Goal: Task Accomplishment & Management: Use online tool/utility

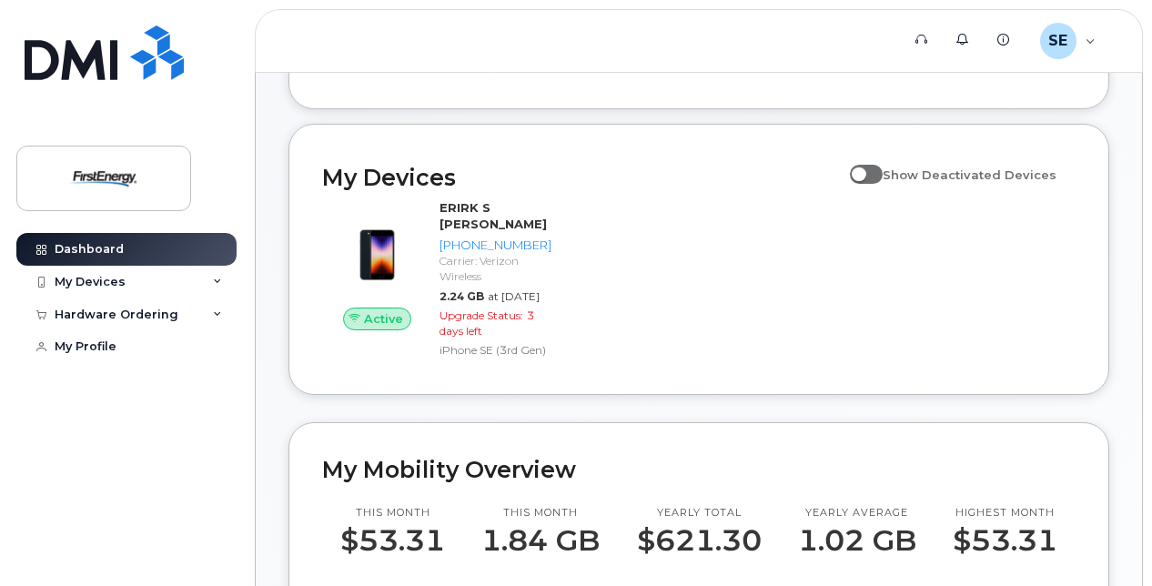
scroll to position [271, 0]
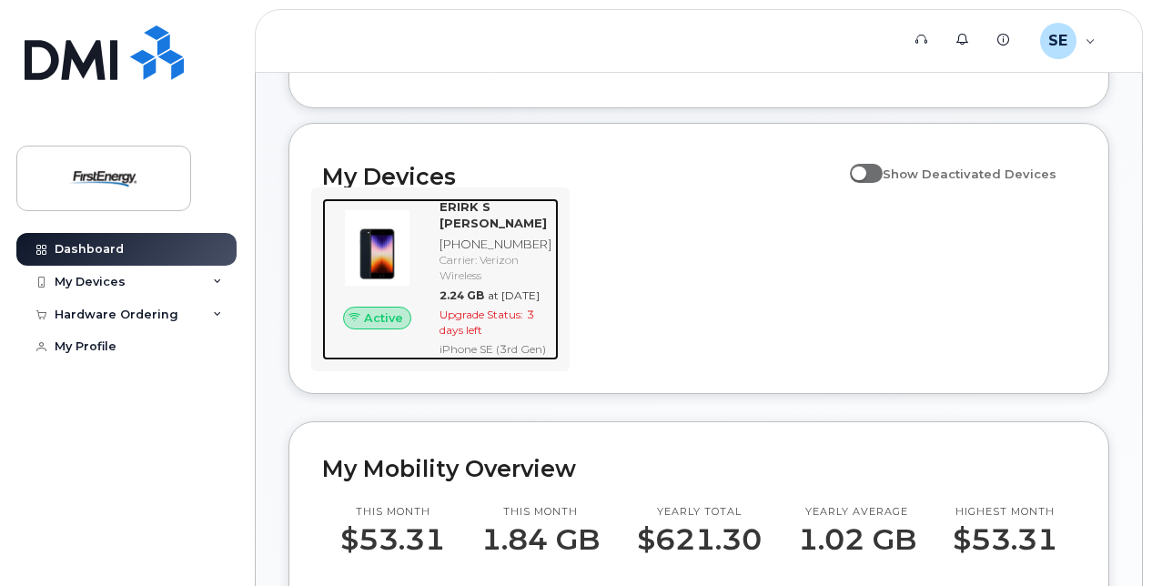
click at [394, 286] on img at bounding box center [377, 248] width 81 height 81
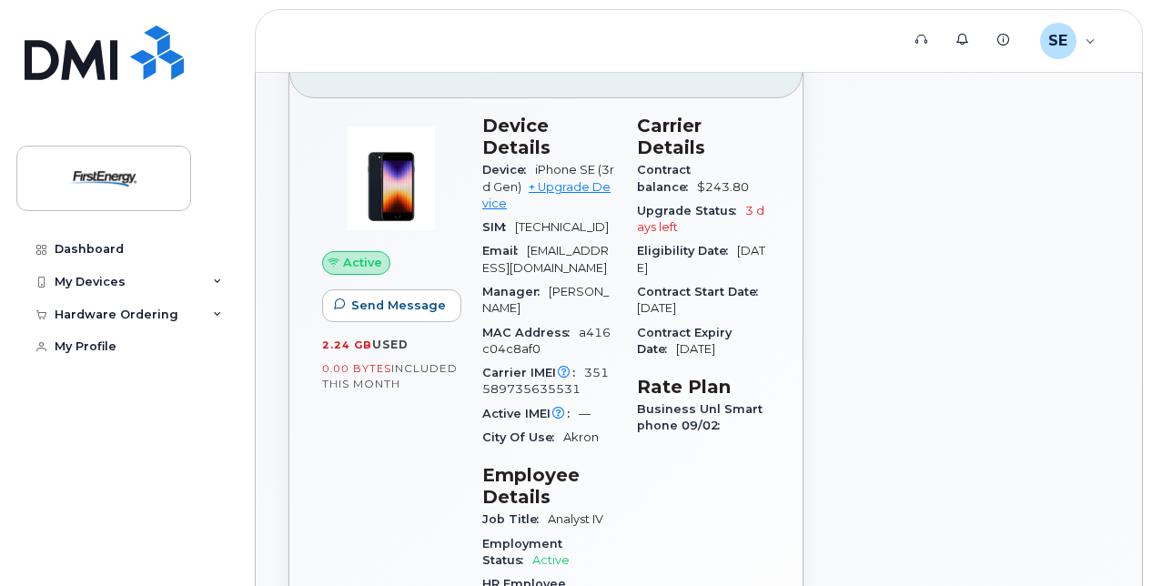
scroll to position [109, 0]
click at [721, 205] on span "Upgrade Status" at bounding box center [691, 210] width 108 height 14
click at [590, 184] on link "+ Upgrade Device" at bounding box center [546, 194] width 128 height 30
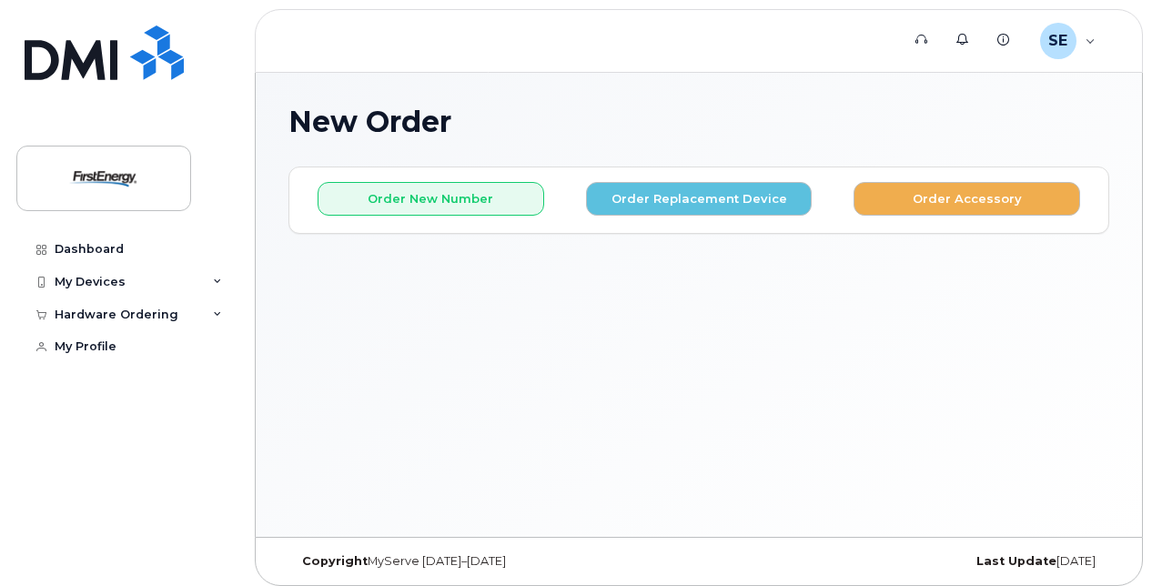
scroll to position [8, 0]
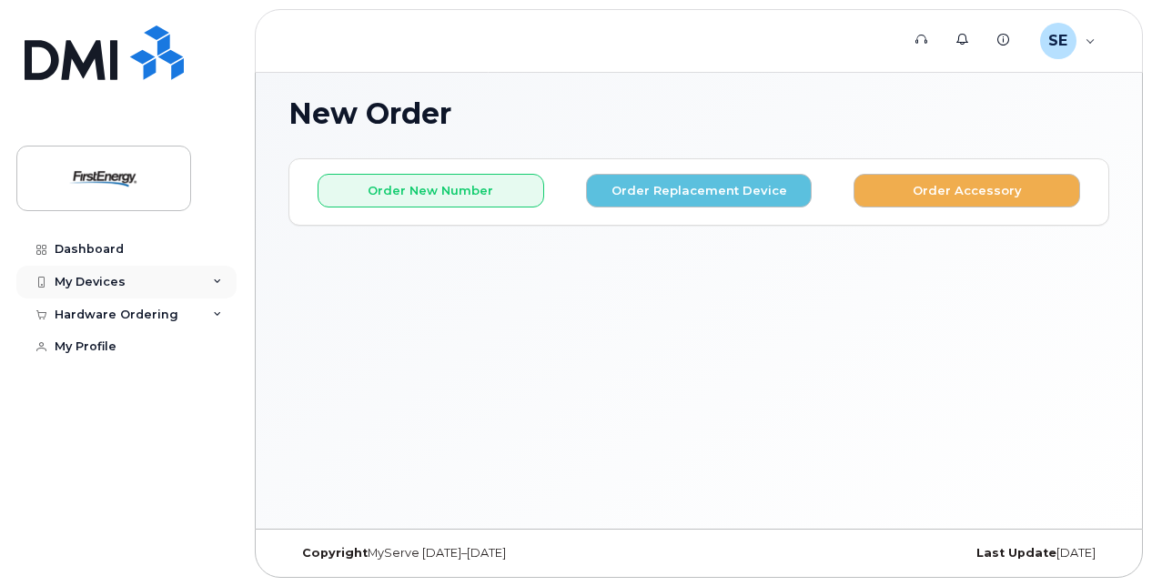
click at [114, 278] on div "My Devices" at bounding box center [90, 282] width 71 height 15
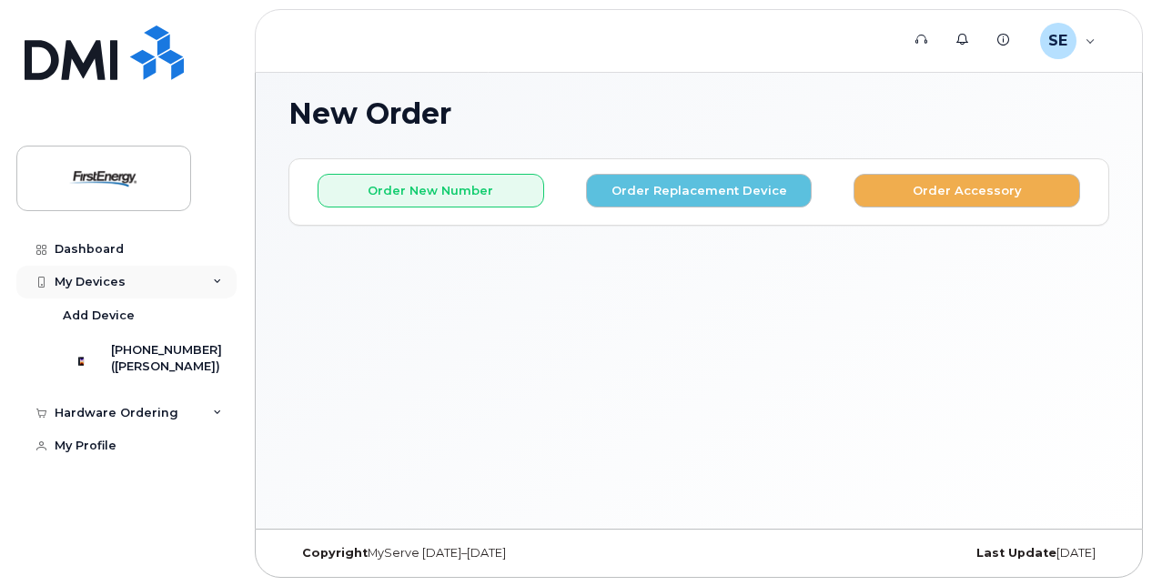
click at [114, 278] on div "My Devices" at bounding box center [90, 282] width 71 height 15
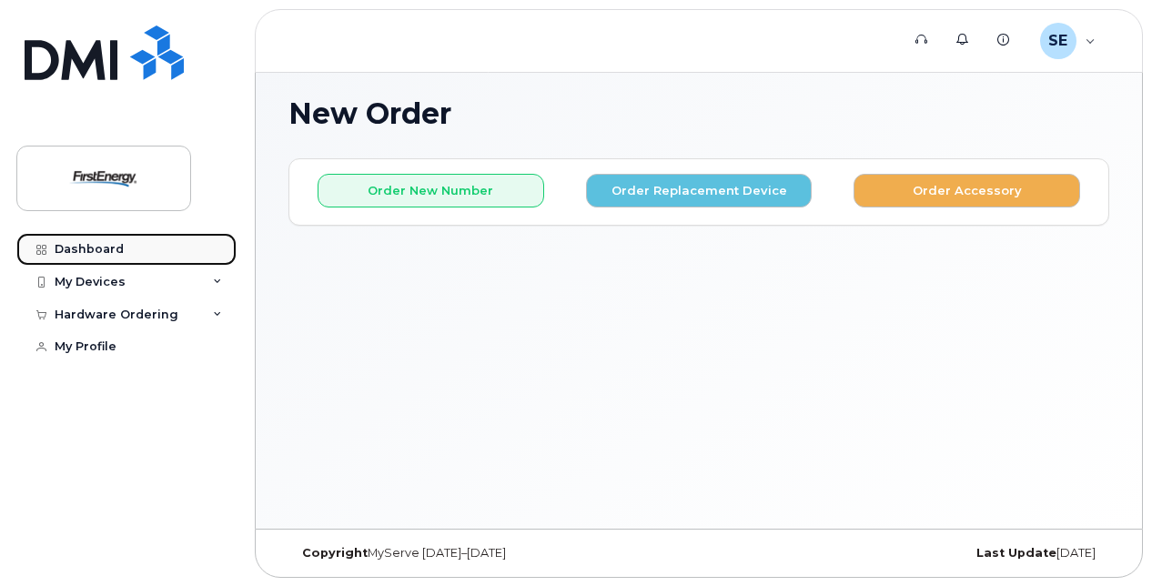
click at [96, 251] on div "Dashboard" at bounding box center [89, 249] width 69 height 15
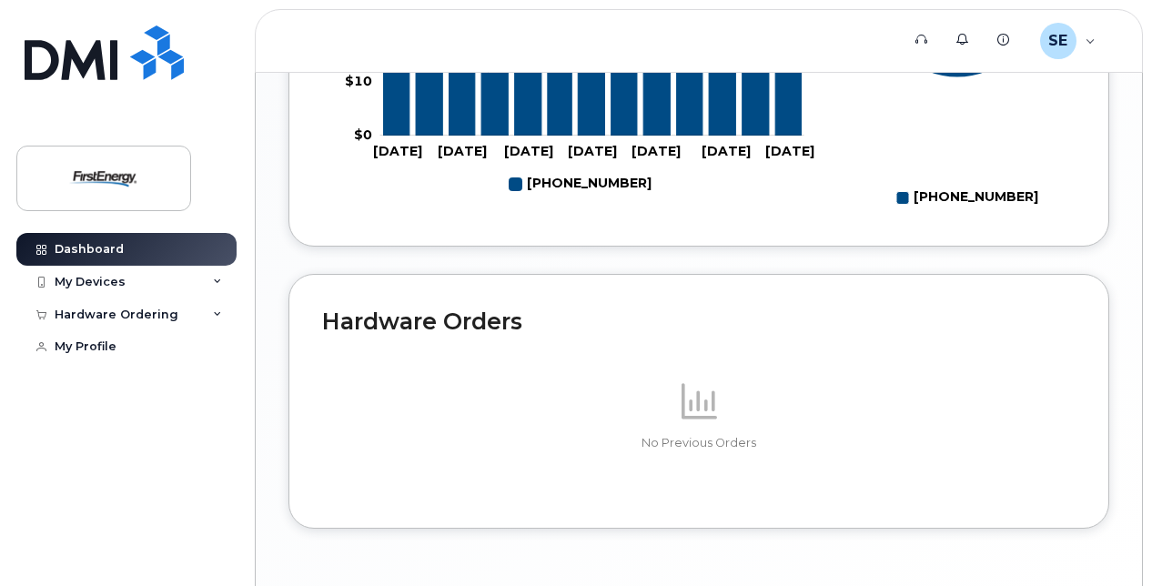
scroll to position [1125, 0]
